Goal: Find contact information: Find contact information

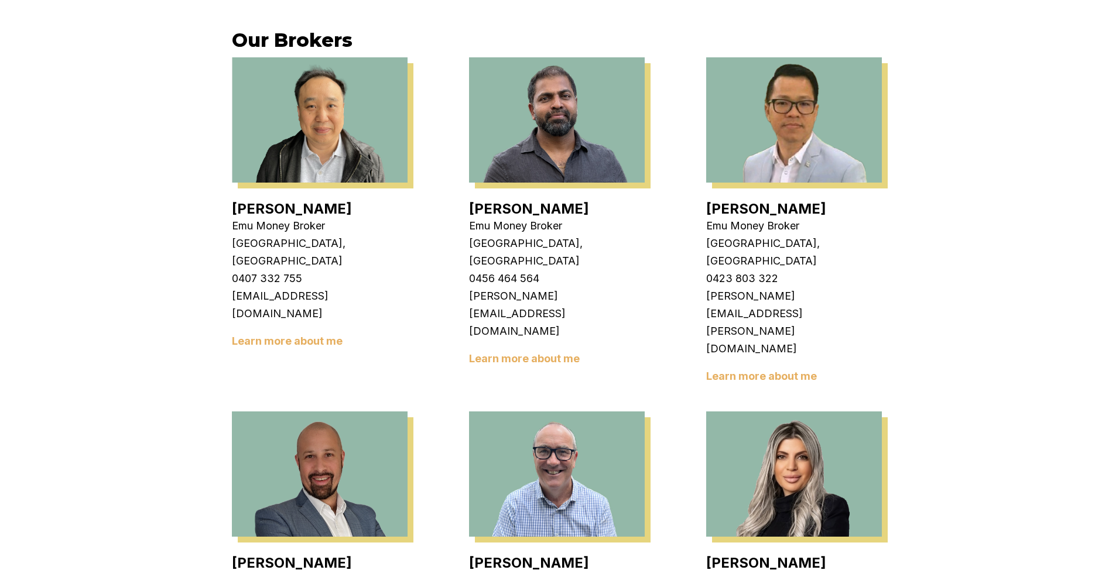
click at [513, 209] on link "[PERSON_NAME]" at bounding box center [529, 208] width 120 height 17
click at [503, 205] on link "[PERSON_NAME]" at bounding box center [529, 208] width 120 height 17
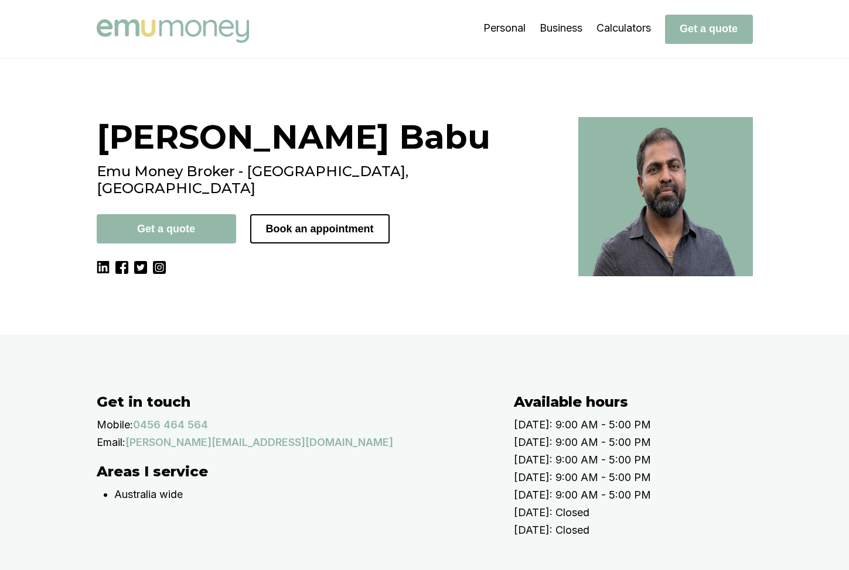
drag, startPoint x: 848, startPoint y: 91, endPoint x: 833, endPoint y: 92, distance: 15.3
click at [739, 100] on div "Krish Babu Emu Money Broker - Cranbourne, VIC Get a quote Book an appointment" at bounding box center [424, 197] width 849 height 276
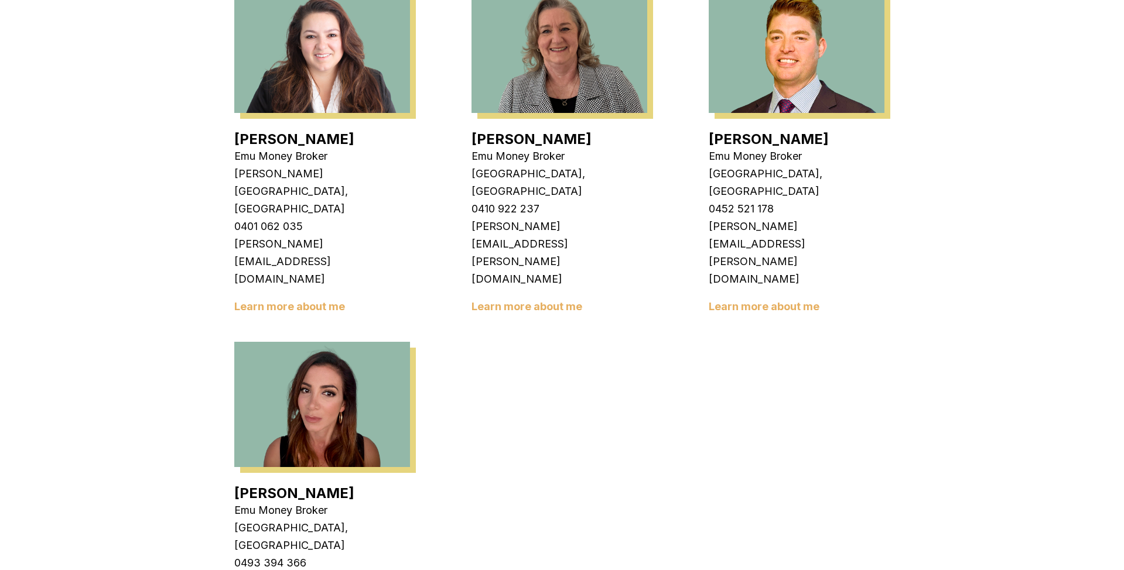
scroll to position [1997, 0]
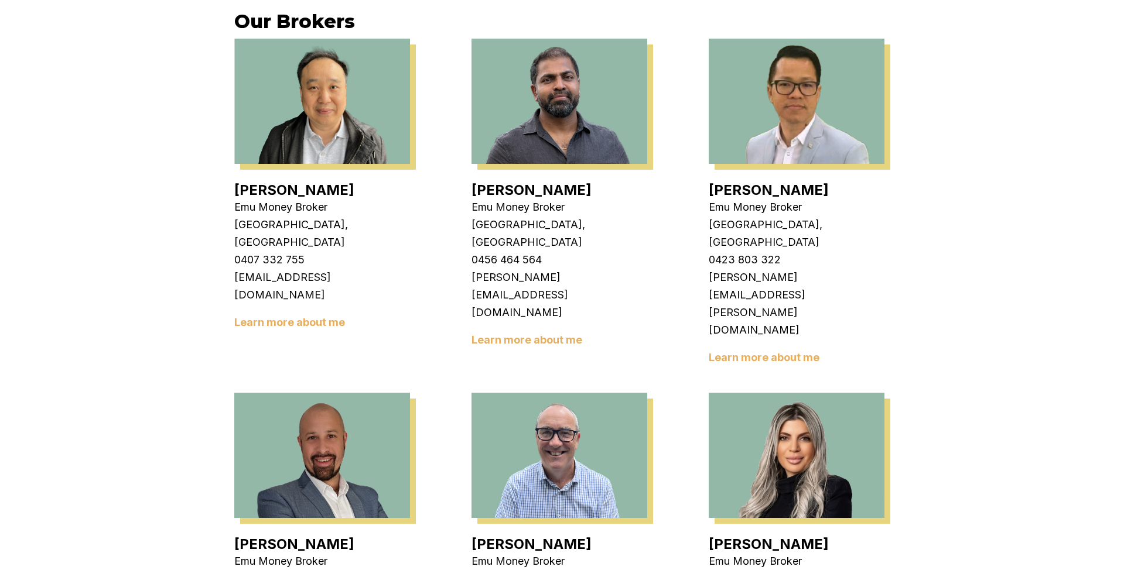
scroll to position [231, 0]
